Goal: Information Seeking & Learning: Learn about a topic

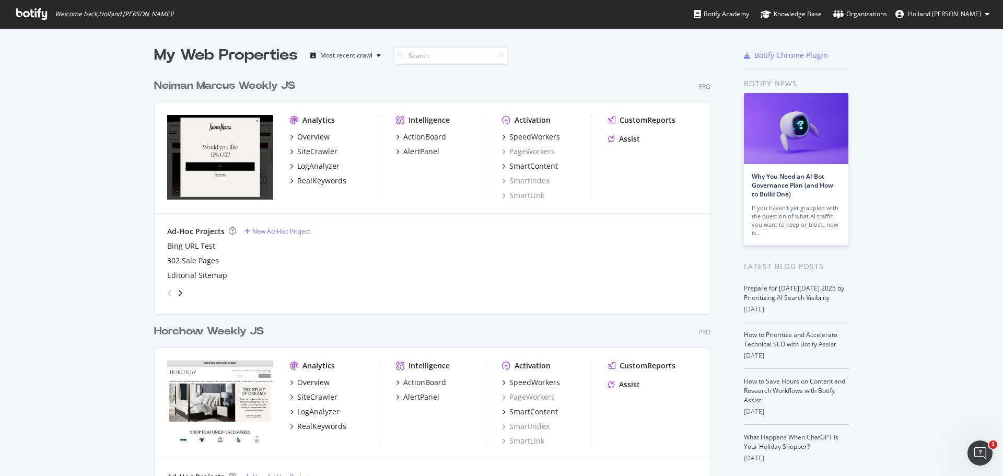
scroll to position [52, 0]
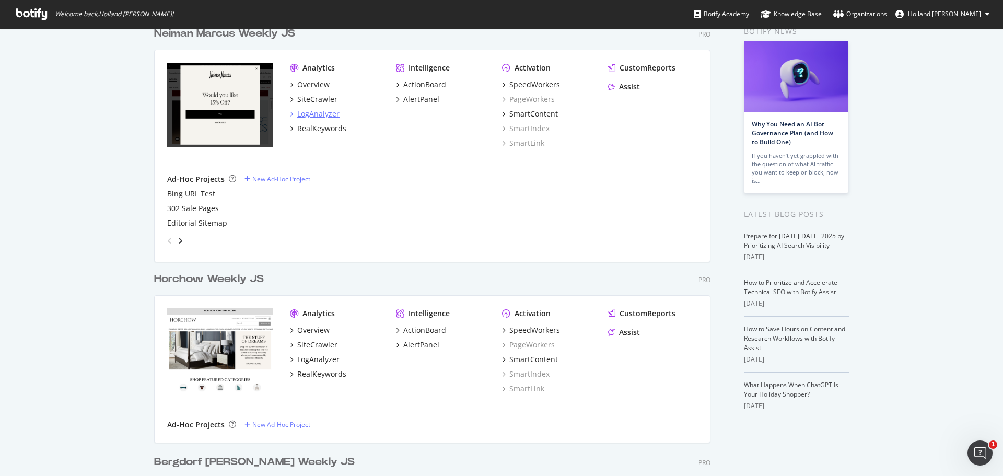
click at [310, 117] on div "LogAnalyzer" at bounding box center [318, 114] width 42 height 10
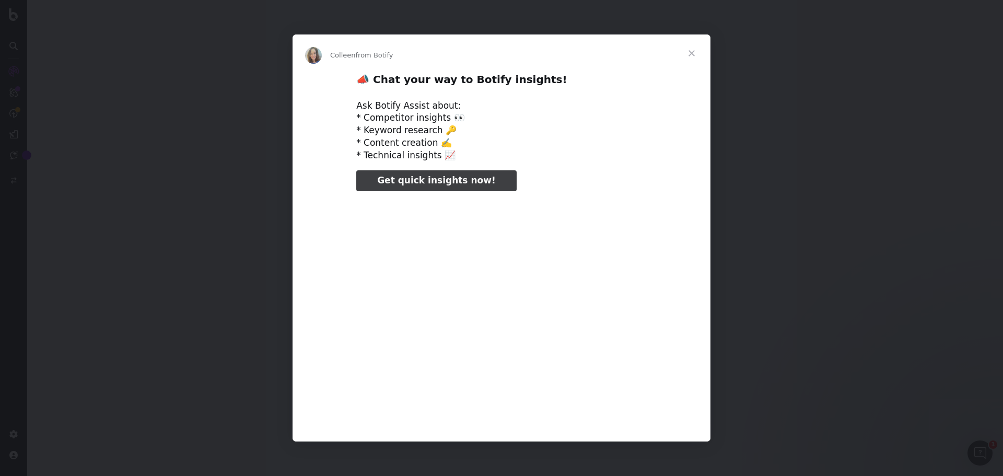
type input "296485"
click at [690, 54] on span "Close" at bounding box center [692, 53] width 38 height 38
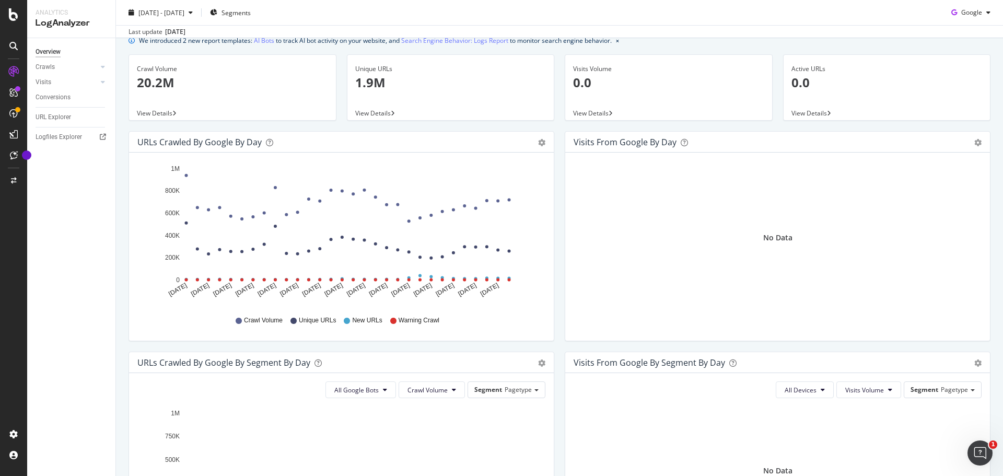
scroll to position [157, 0]
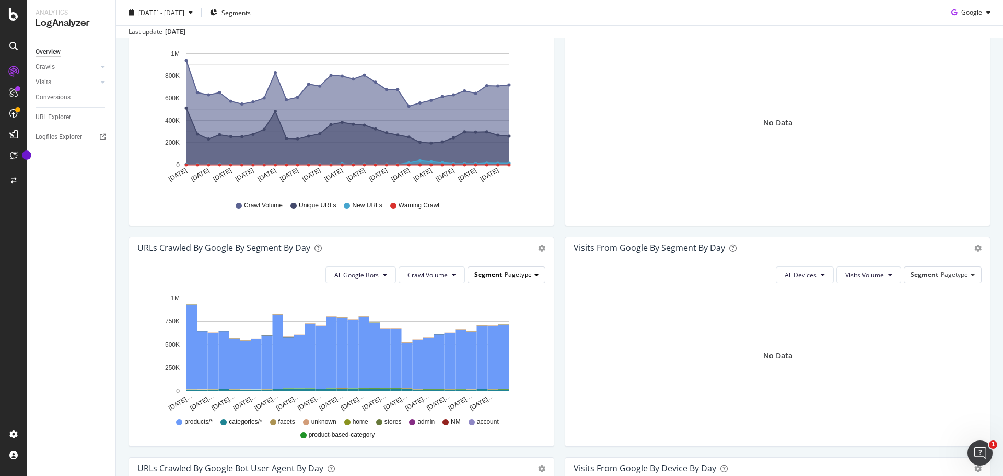
click at [528, 278] on div "Segment Pagetype" at bounding box center [506, 274] width 77 height 15
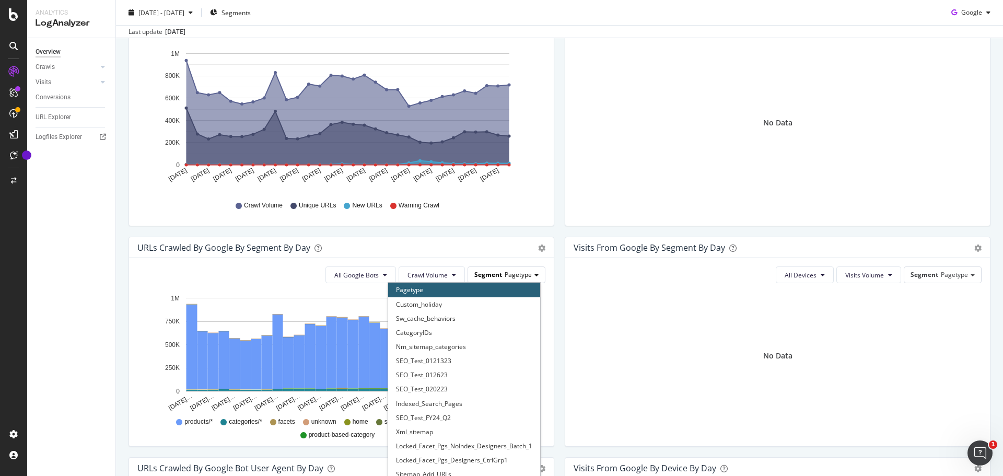
click at [528, 278] on div "Segment Pagetype" at bounding box center [506, 274] width 77 height 15
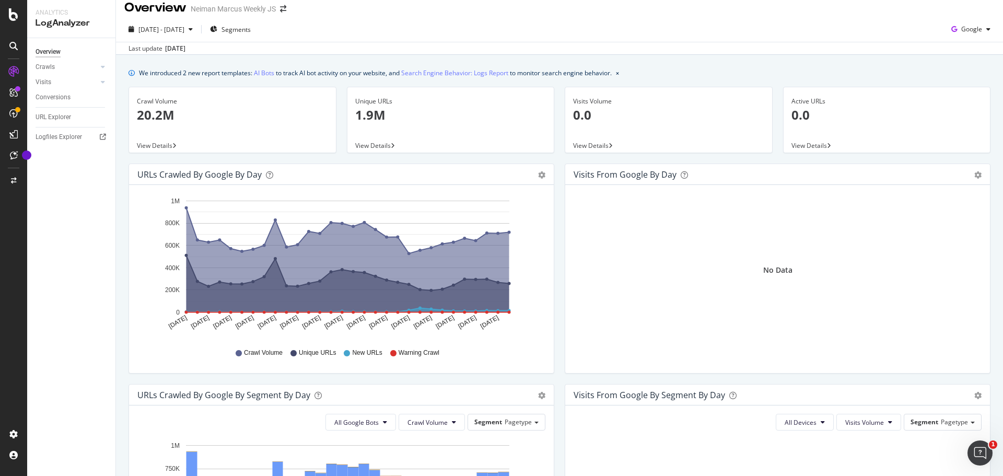
scroll to position [0, 0]
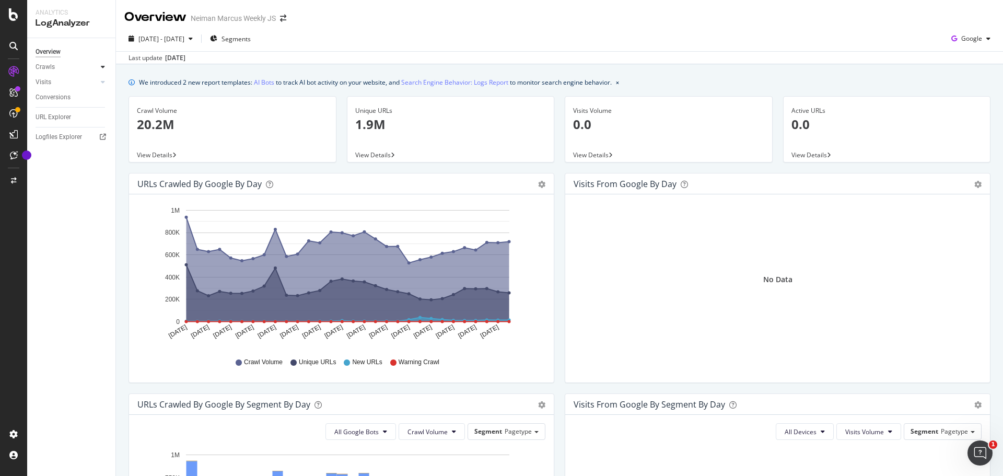
click at [103, 67] on icon at bounding box center [103, 67] width 4 height 6
click at [101, 79] on icon at bounding box center [103, 82] width 4 height 6
click at [106, 64] on div at bounding box center [103, 67] width 10 height 10
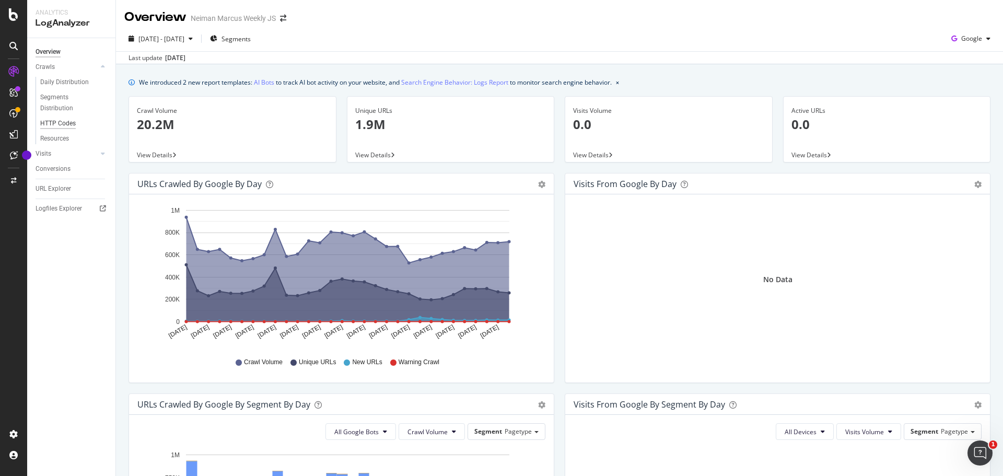
click at [67, 122] on div "HTTP Codes" at bounding box center [58, 123] width 36 height 11
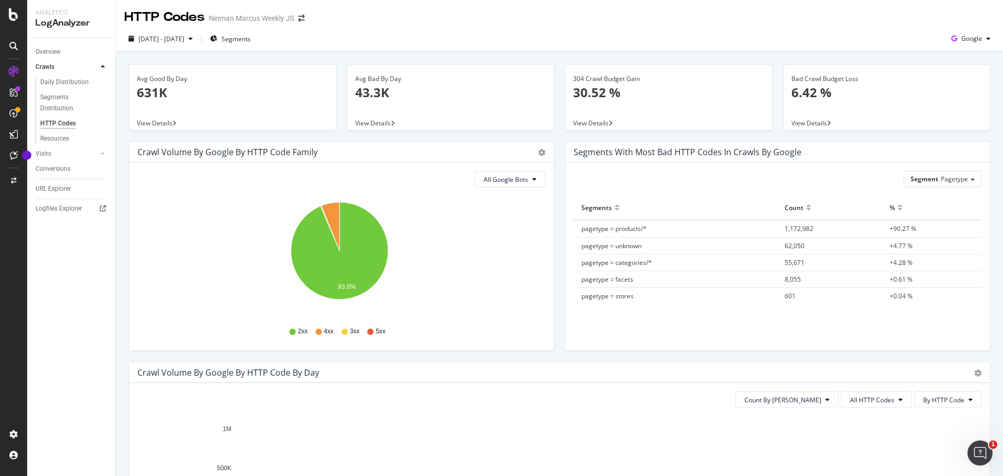
scroll to position [209, 0]
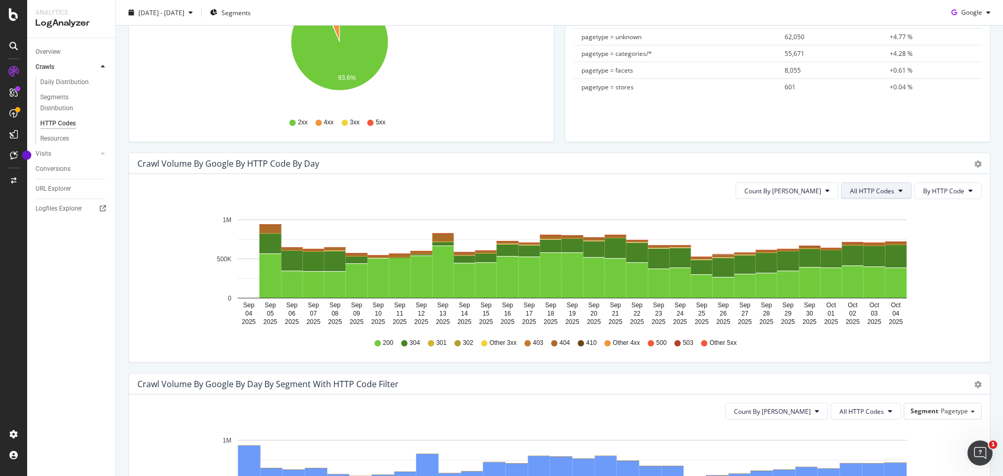
click at [861, 188] on span "All HTTP Codes" at bounding box center [872, 191] width 44 height 9
click at [869, 292] on span "4xx family" at bounding box center [870, 288] width 53 height 9
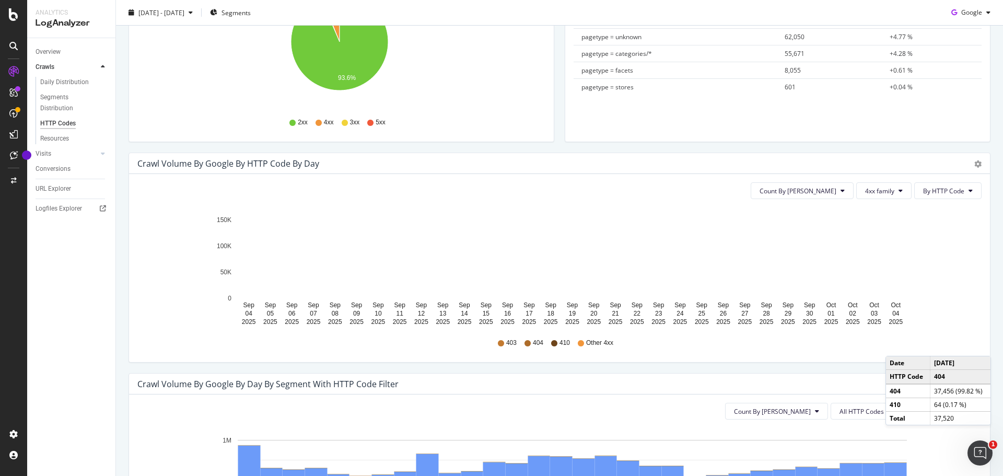
scroll to position [314, 0]
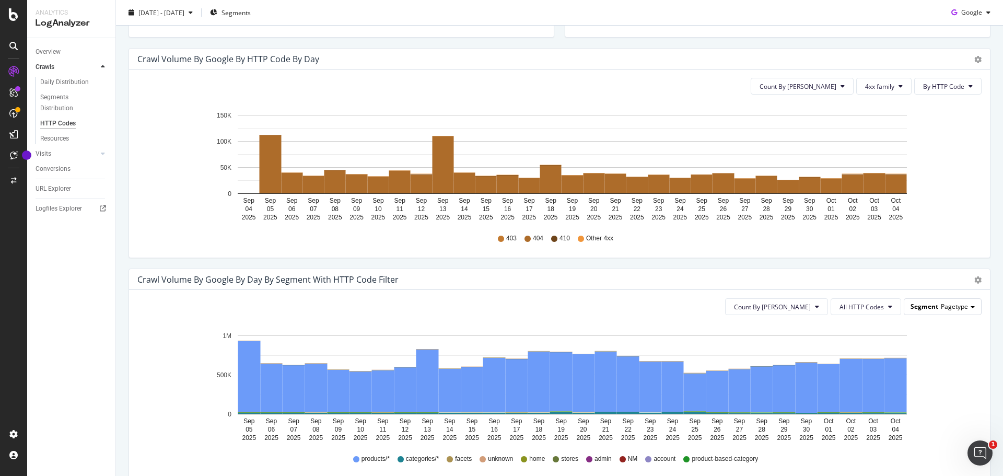
click at [908, 311] on div "Segment Pagetype" at bounding box center [943, 306] width 77 height 15
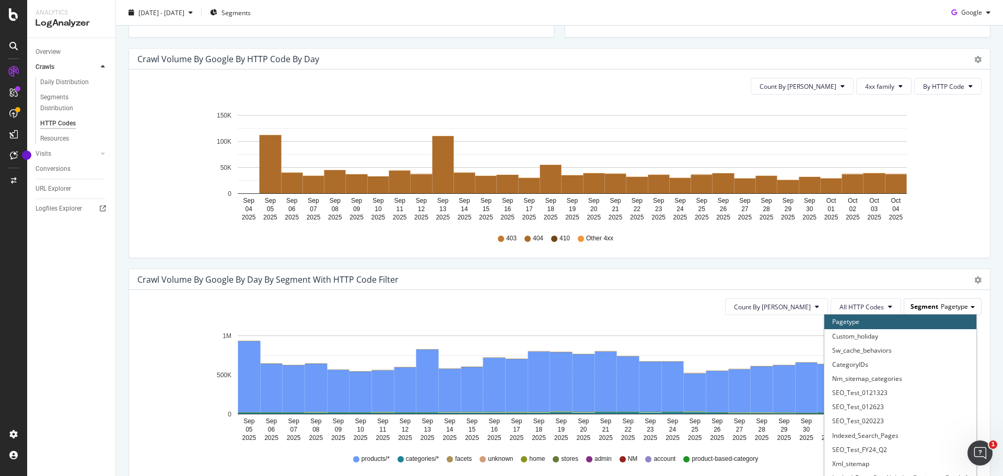
click at [921, 308] on span "Segment" at bounding box center [925, 306] width 28 height 9
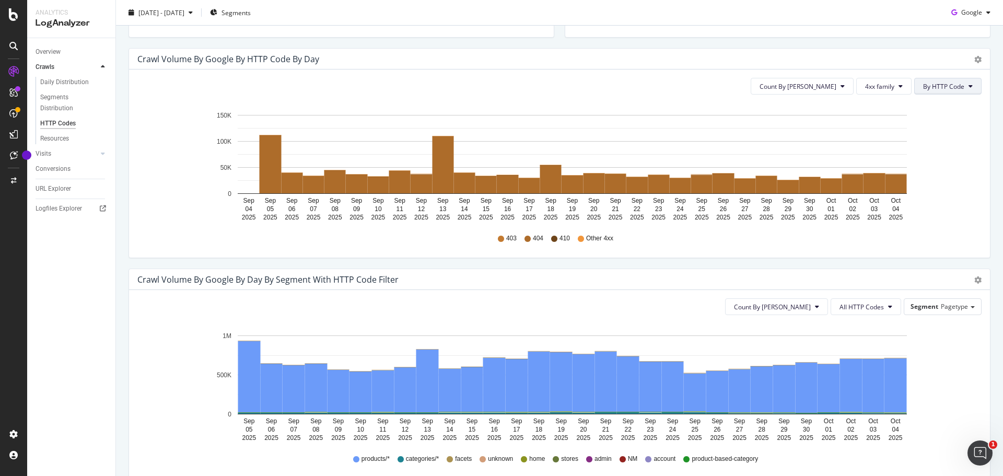
click at [950, 92] on button "By HTTP Code" at bounding box center [948, 86] width 67 height 17
click at [950, 90] on span "By HTTP Code" at bounding box center [944, 86] width 41 height 9
click at [784, 303] on span "Count By Day" at bounding box center [772, 307] width 77 height 9
click at [709, 302] on div "Count By Day All HTTP Codes Segment Pagetype" at bounding box center [559, 306] width 845 height 17
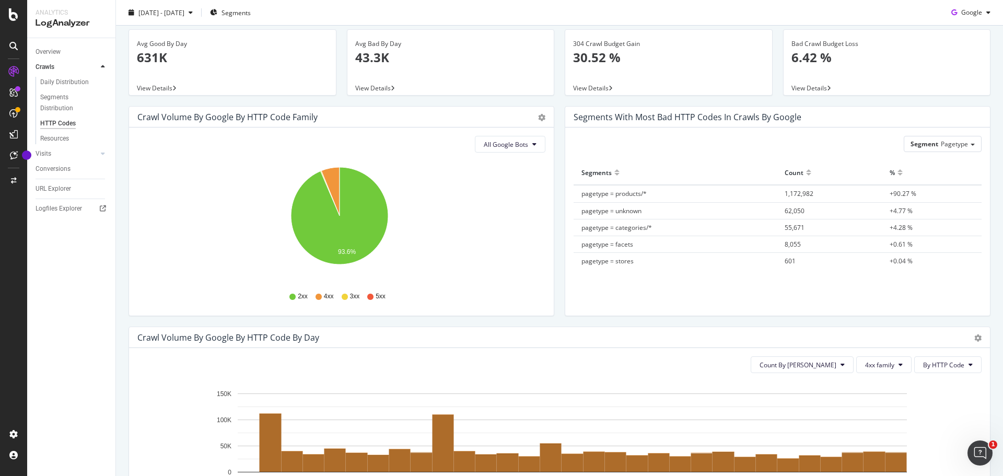
scroll to position [0, 0]
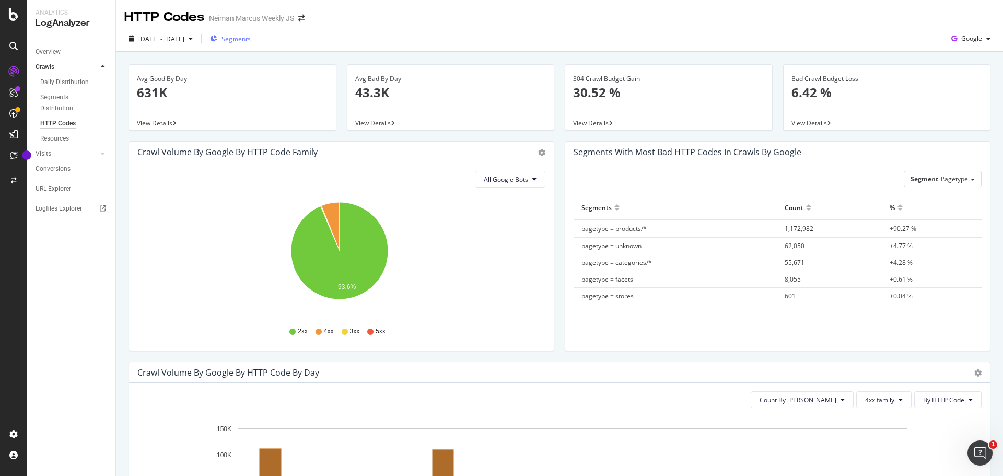
click at [251, 42] on span "Segments" at bounding box center [236, 38] width 29 height 9
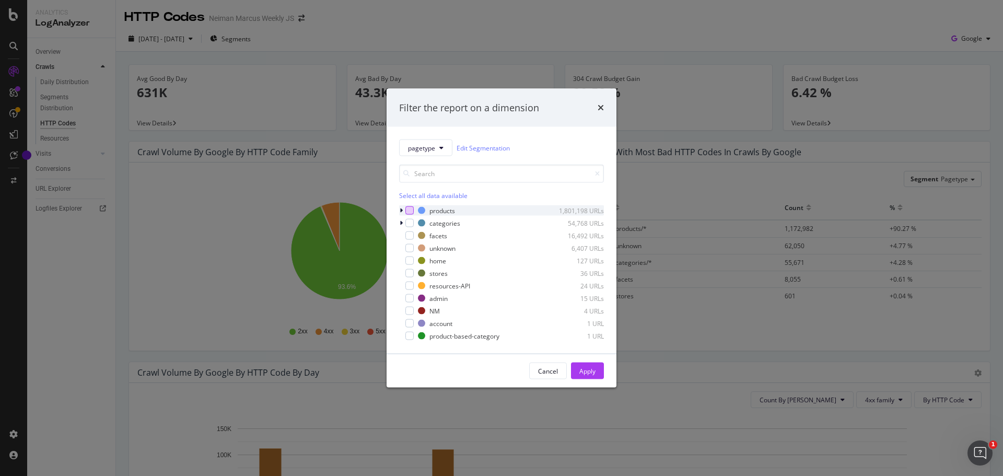
click at [410, 210] on div "modal" at bounding box center [410, 210] width 8 height 8
click at [401, 209] on icon "modal" at bounding box center [401, 210] width 3 height 6
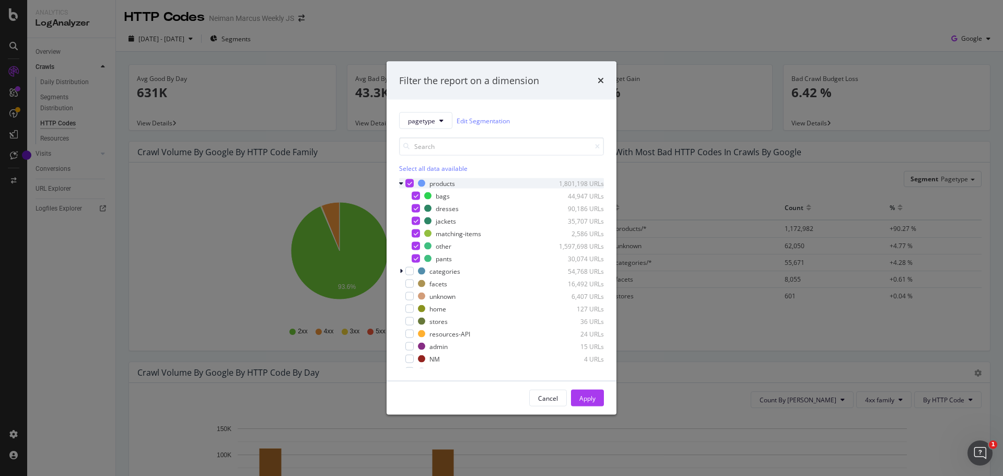
click at [401, 183] on icon "modal" at bounding box center [401, 183] width 4 height 6
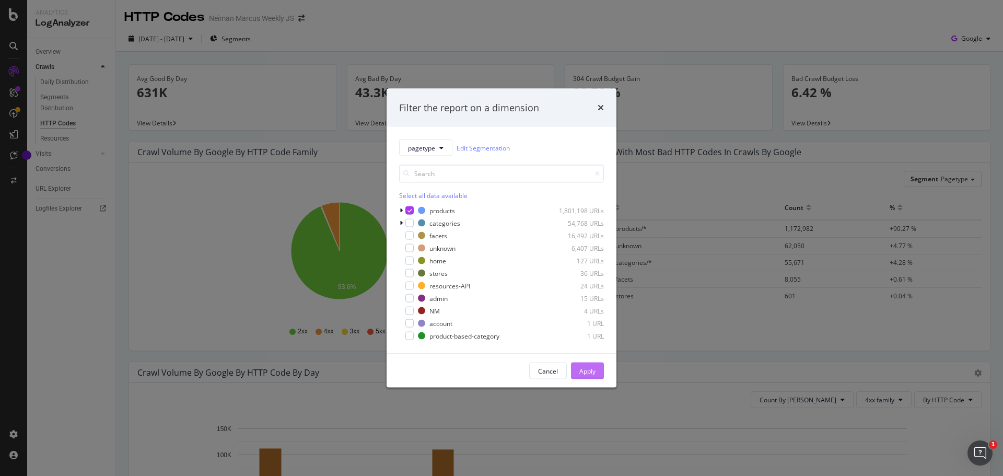
click at [595, 364] on div "Apply" at bounding box center [588, 371] width 16 height 16
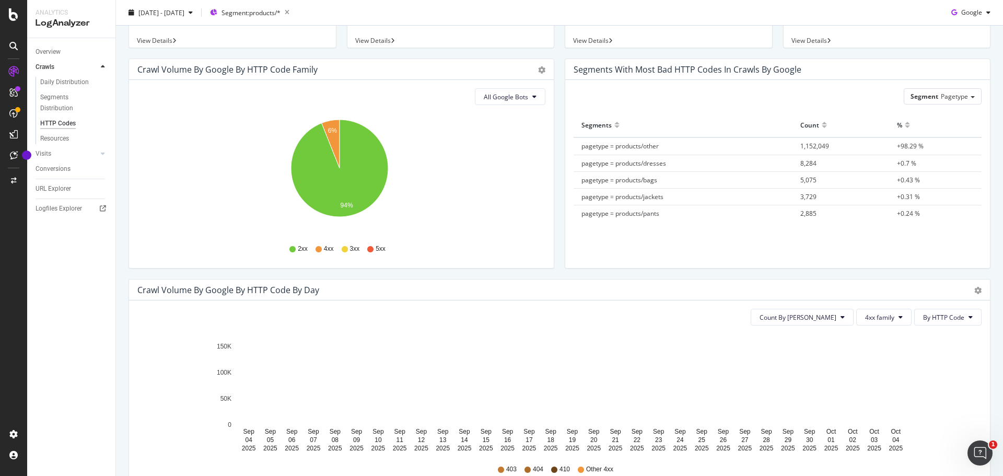
scroll to position [157, 0]
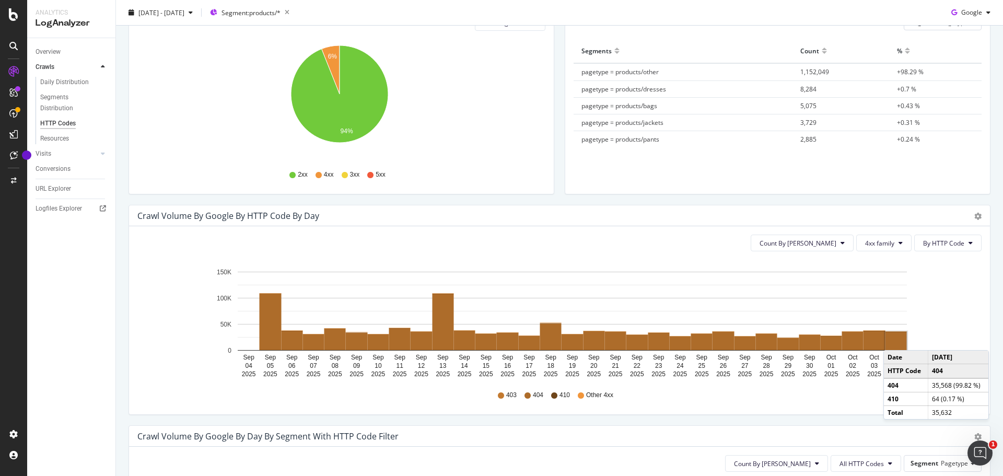
click at [894, 340] on rect "A chart." at bounding box center [896, 341] width 21 height 18
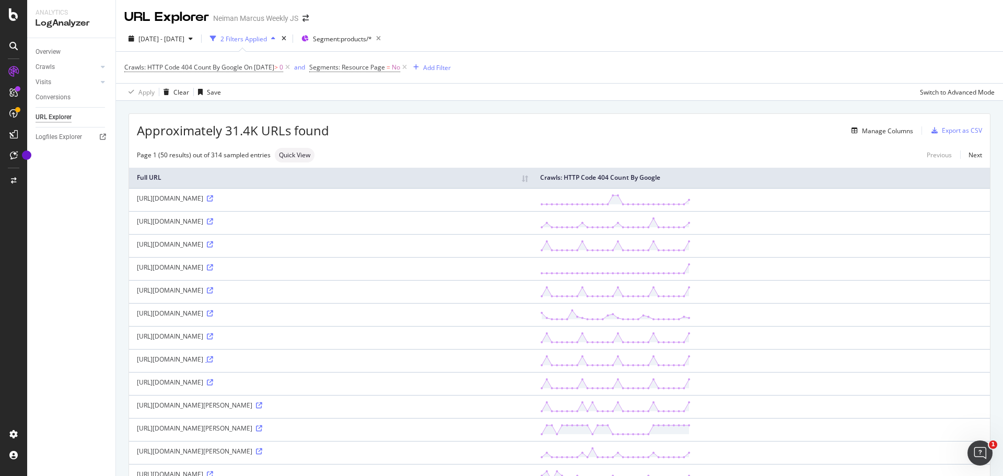
click at [213, 358] on icon at bounding box center [210, 359] width 6 height 6
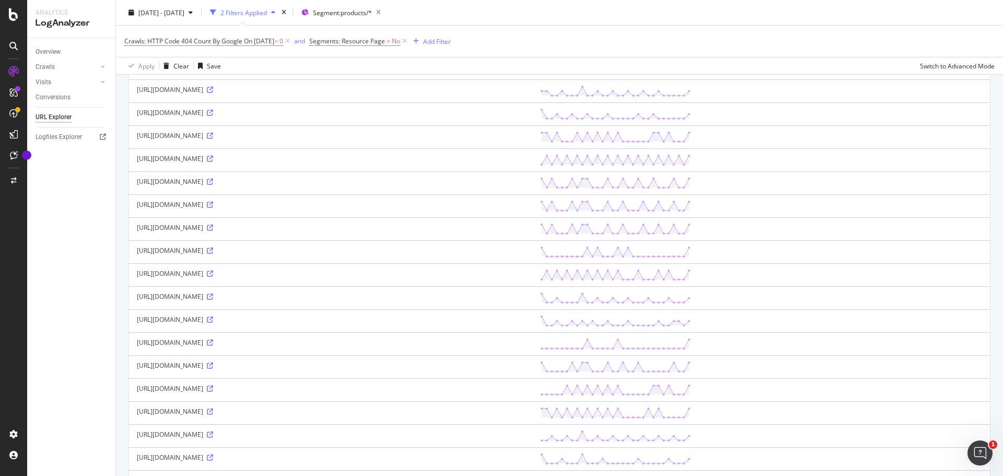
scroll to position [836, 0]
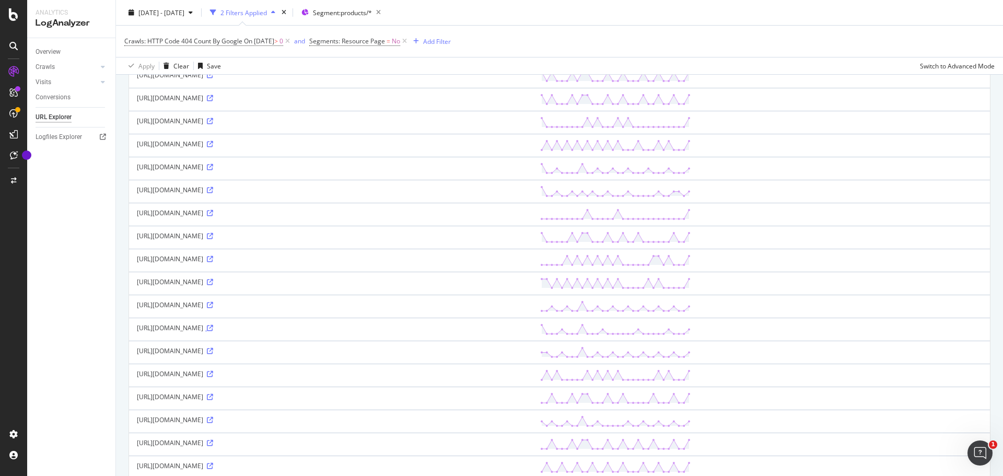
click at [213, 328] on icon at bounding box center [210, 328] width 6 height 6
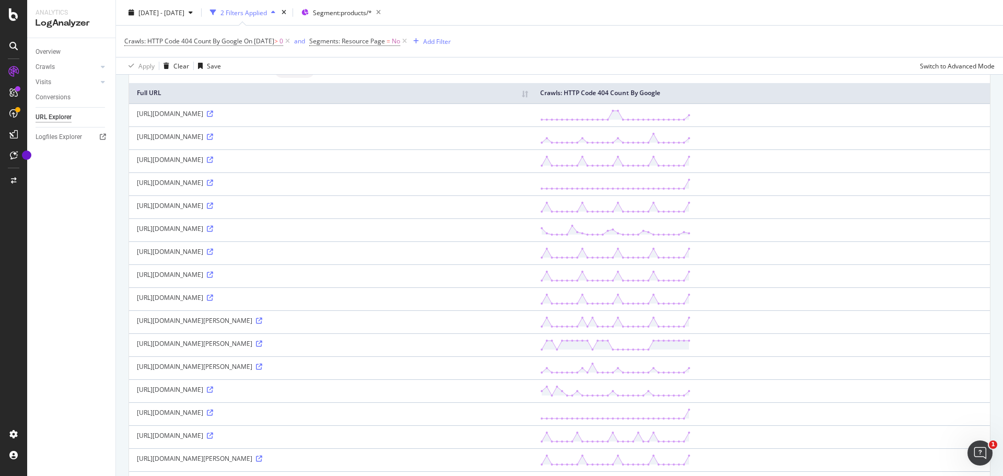
scroll to position [0, 0]
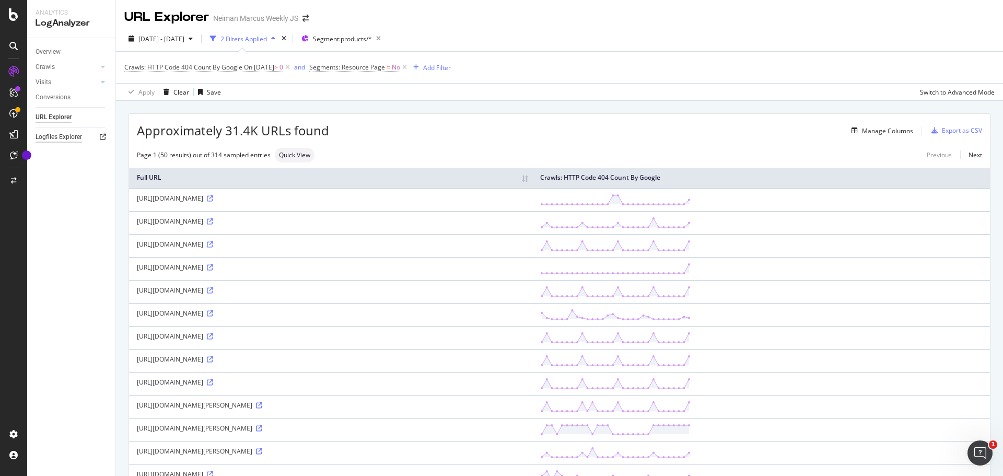
click at [51, 135] on div "Logfiles Explorer" at bounding box center [59, 137] width 47 height 11
click at [409, 67] on icon at bounding box center [404, 67] width 9 height 10
click at [334, 68] on div "Add Filter" at bounding box center [320, 67] width 28 height 9
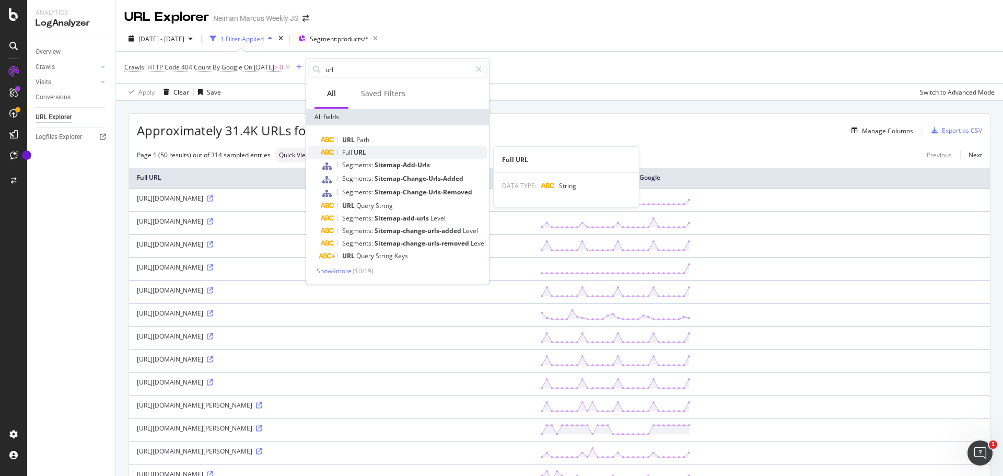
type input "url"
click at [366, 153] on span "URL" at bounding box center [360, 152] width 13 height 9
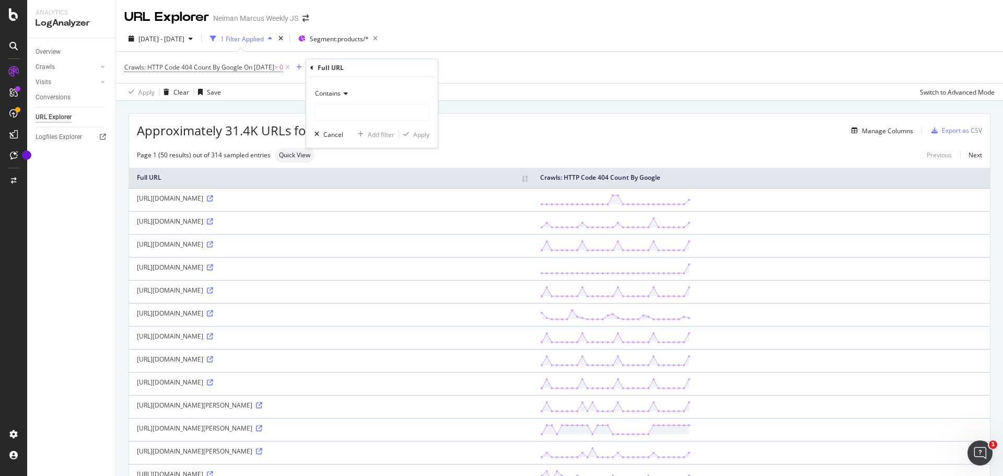
click at [365, 100] on div "Contains" at bounding box center [372, 93] width 115 height 17
click at [372, 87] on div "Contains" at bounding box center [372, 93] width 115 height 17
click at [369, 119] on input "text" at bounding box center [372, 112] width 114 height 17
paste input "CSE_CID"
type input "CSE_CID"
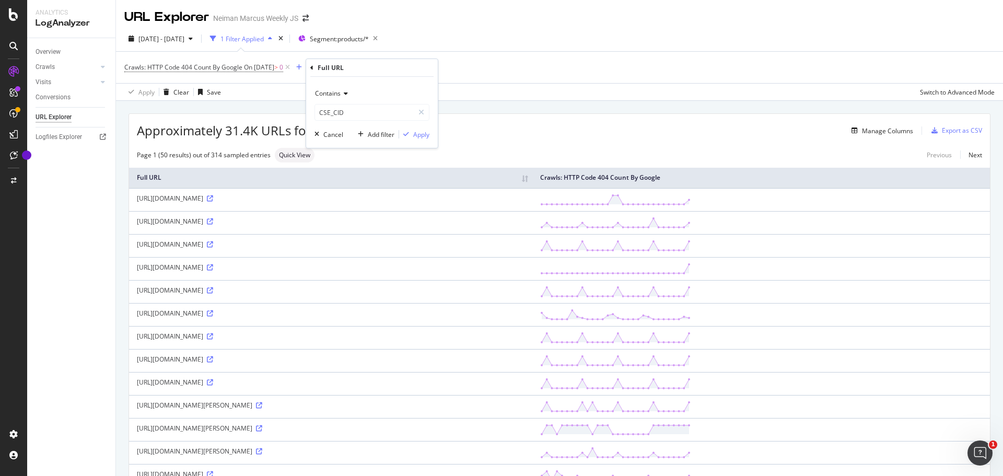
click at [430, 139] on div "Contains CSE_CID Cancel Add filter Apply" at bounding box center [372, 112] width 132 height 71
click at [422, 132] on div "Apply" at bounding box center [421, 134] width 16 height 9
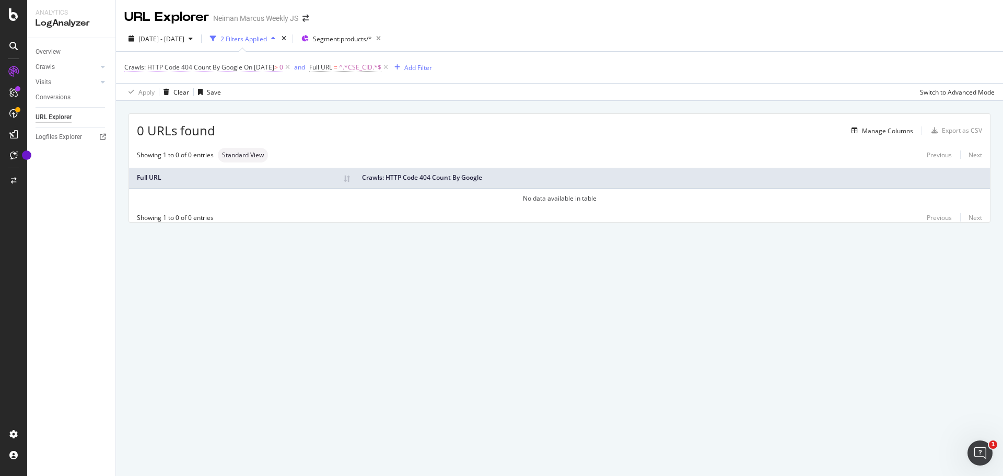
click at [264, 68] on span "On 2025-10-04" at bounding box center [259, 67] width 30 height 9
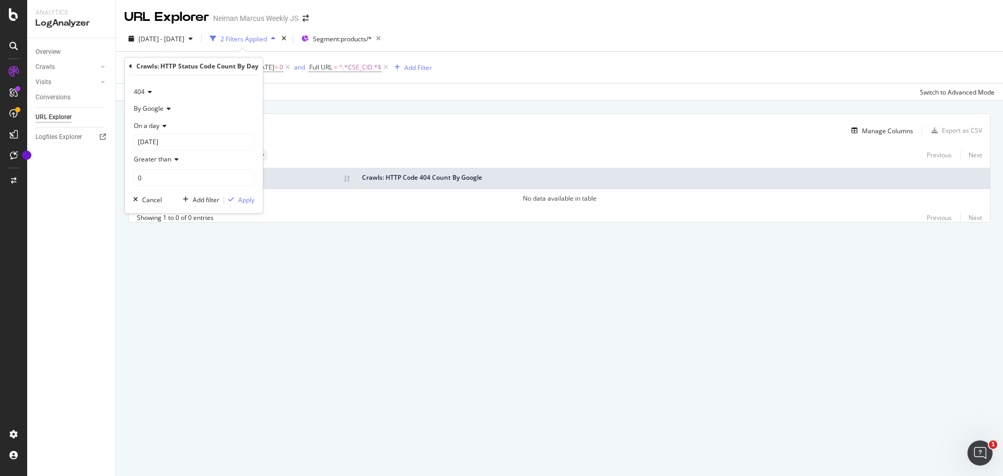
click at [166, 126] on icon at bounding box center [162, 126] width 7 height 6
click at [179, 172] on span "Any day of the period" at bounding box center [170, 174] width 62 height 9
click at [198, 124] on icon at bounding box center [198, 126] width 7 height 6
click at [198, 163] on span "Each day of the period" at bounding box center [171, 160] width 65 height 9
type input "1"
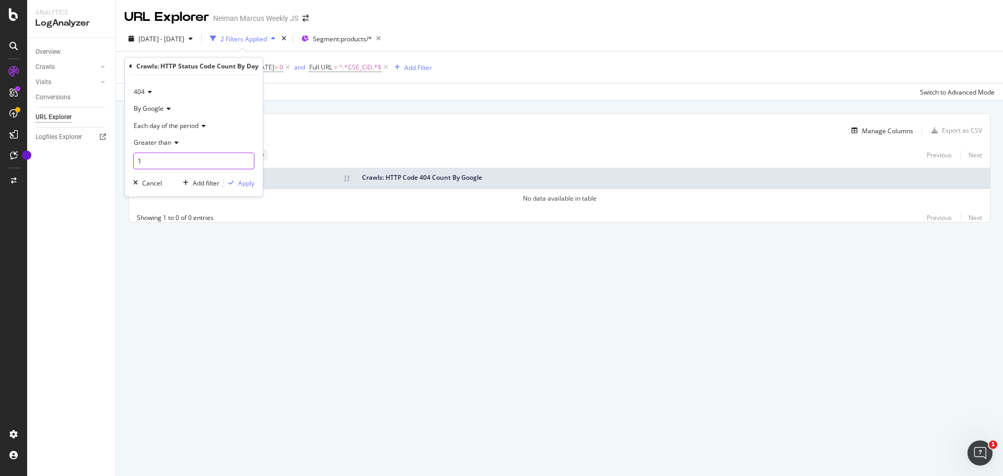
click at [248, 159] on input "1" at bounding box center [193, 161] width 121 height 17
click at [243, 166] on input "1" at bounding box center [193, 161] width 121 height 17
click at [143, 181] on div "Cancel" at bounding box center [152, 183] width 20 height 9
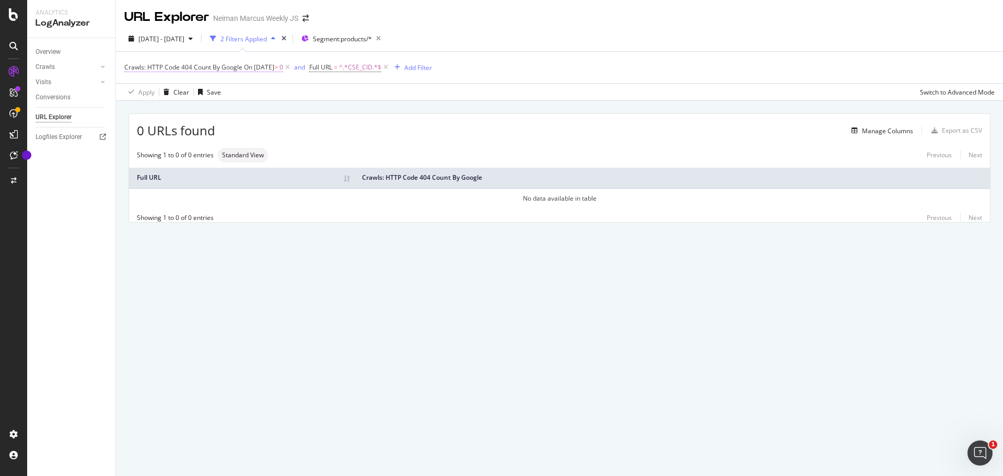
click at [266, 71] on span "On 2025-10-04" at bounding box center [259, 67] width 30 height 9
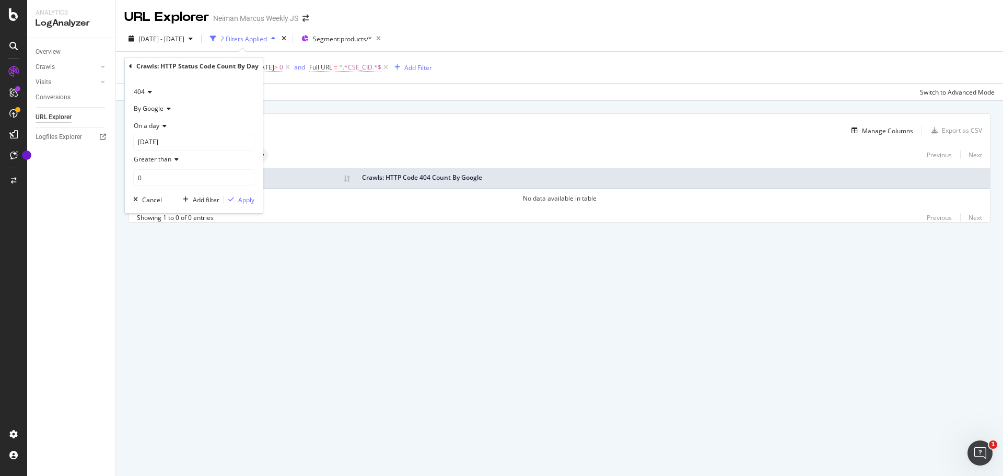
click at [164, 126] on icon at bounding box center [162, 126] width 7 height 6
click at [180, 170] on span "Any day of the period" at bounding box center [170, 174] width 62 height 9
click at [250, 187] on div "Apply" at bounding box center [246, 183] width 16 height 9
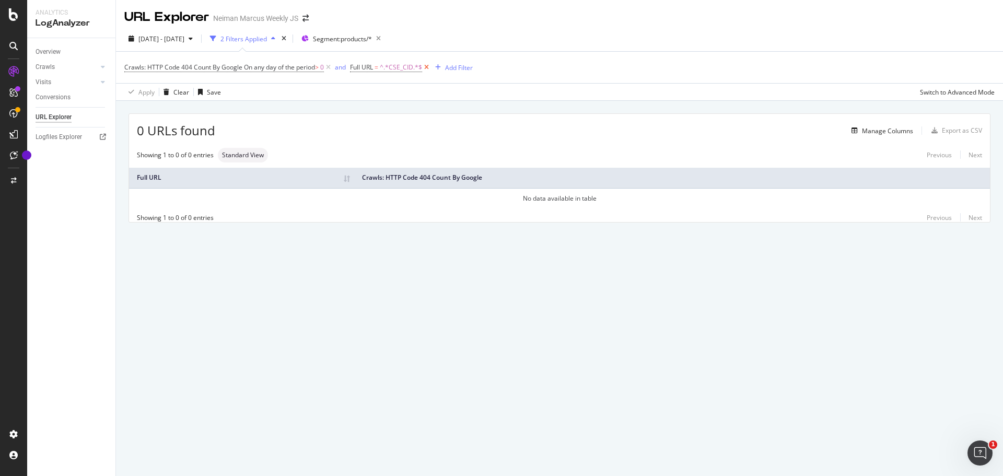
click at [430, 67] on icon at bounding box center [426, 67] width 9 height 10
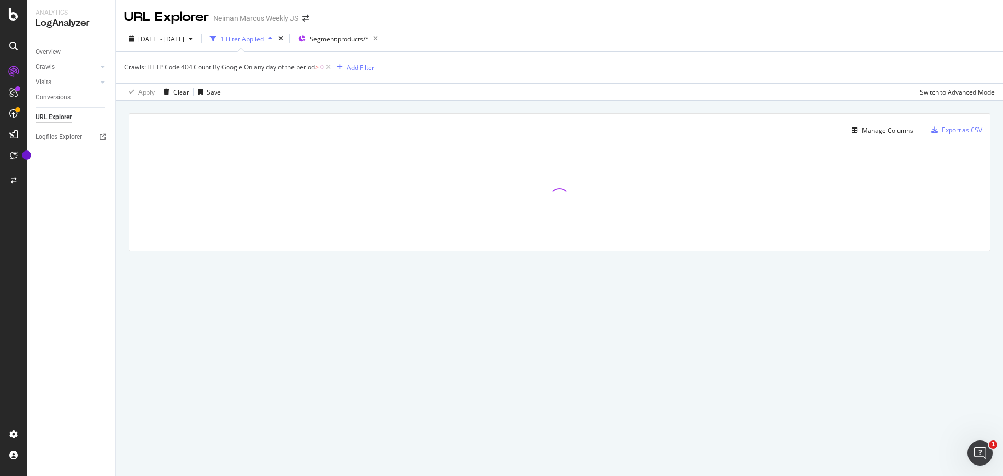
click at [364, 67] on div "Add Filter" at bounding box center [361, 67] width 28 height 9
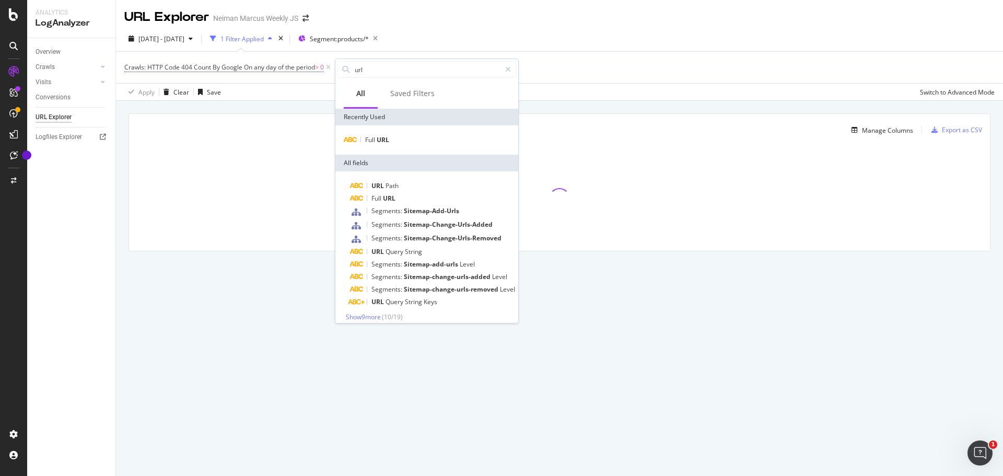
click at [376, 147] on div "Full URL" at bounding box center [427, 139] width 183 height 29
click at [376, 140] on span "Full" at bounding box center [370, 139] width 11 height 9
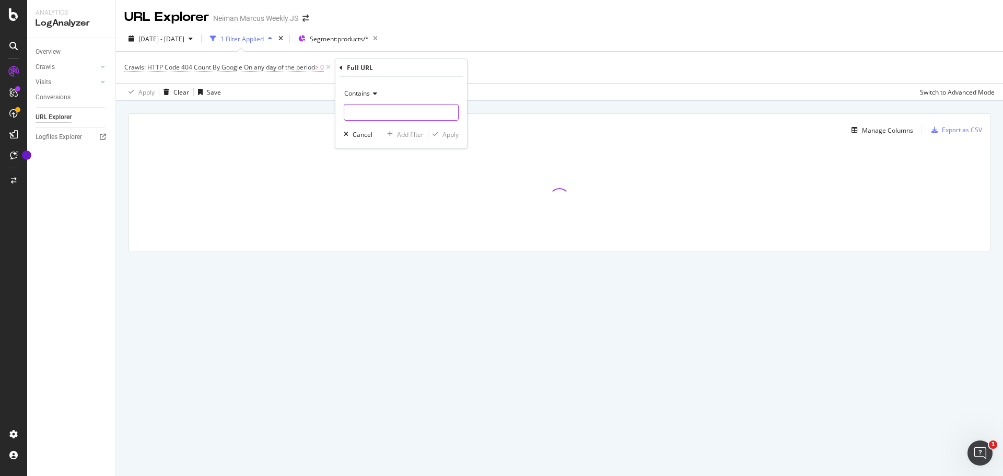
click at [375, 108] on input "text" at bounding box center [401, 112] width 114 height 17
type input "/p/"
click at [458, 139] on div "Contains /p/ Cancel Add filter Apply" at bounding box center [402, 112] width 132 height 71
click at [442, 135] on div "button" at bounding box center [436, 134] width 14 height 6
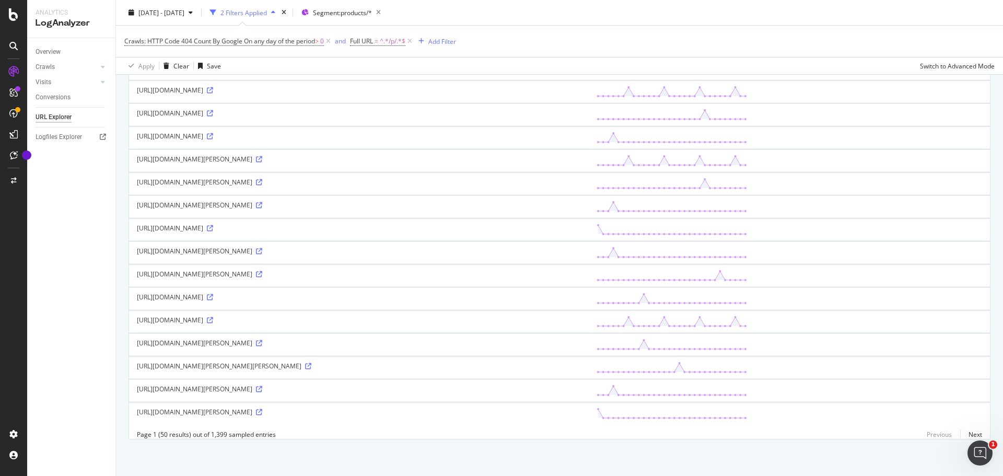
scroll to position [654, 0]
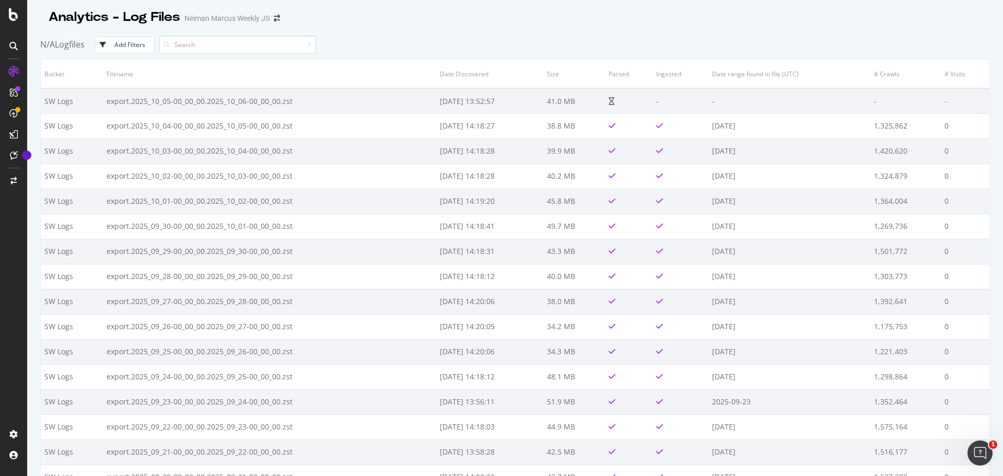
click at [136, 40] on div "Add Filters" at bounding box center [129, 44] width 31 height 9
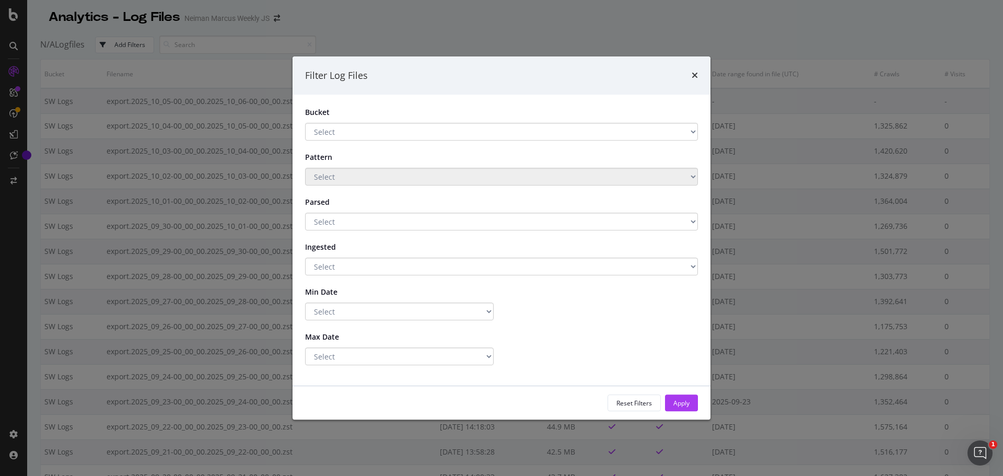
click at [316, 21] on div "Filter Log Files Bucket Select Storage SW Logs Main Storage Pattern Select Pars…" at bounding box center [501, 238] width 1003 height 476
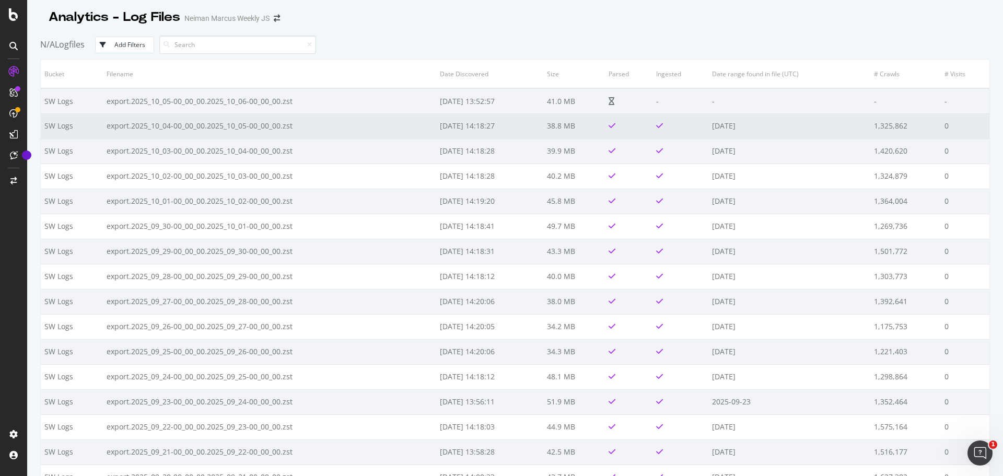
click at [178, 133] on td "export.2025_10_04-00_00_00.2025_10_05-00_00_00.zst" at bounding box center [269, 125] width 333 height 25
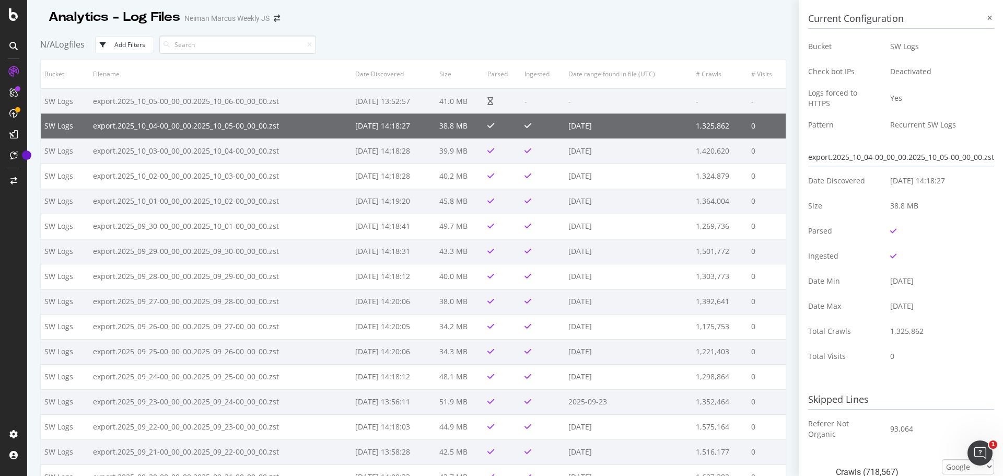
click at [150, 21] on div "Analytics - Log Files" at bounding box center [115, 17] width 132 height 18
click at [46, 40] on span "N/A" at bounding box center [47, 44] width 15 height 11
click at [976, 19] on h3 "Current Configuration" at bounding box center [902, 18] width 186 height 19
click at [985, 19] on div at bounding box center [989, 18] width 9 height 9
